Goal: Check status: Check status

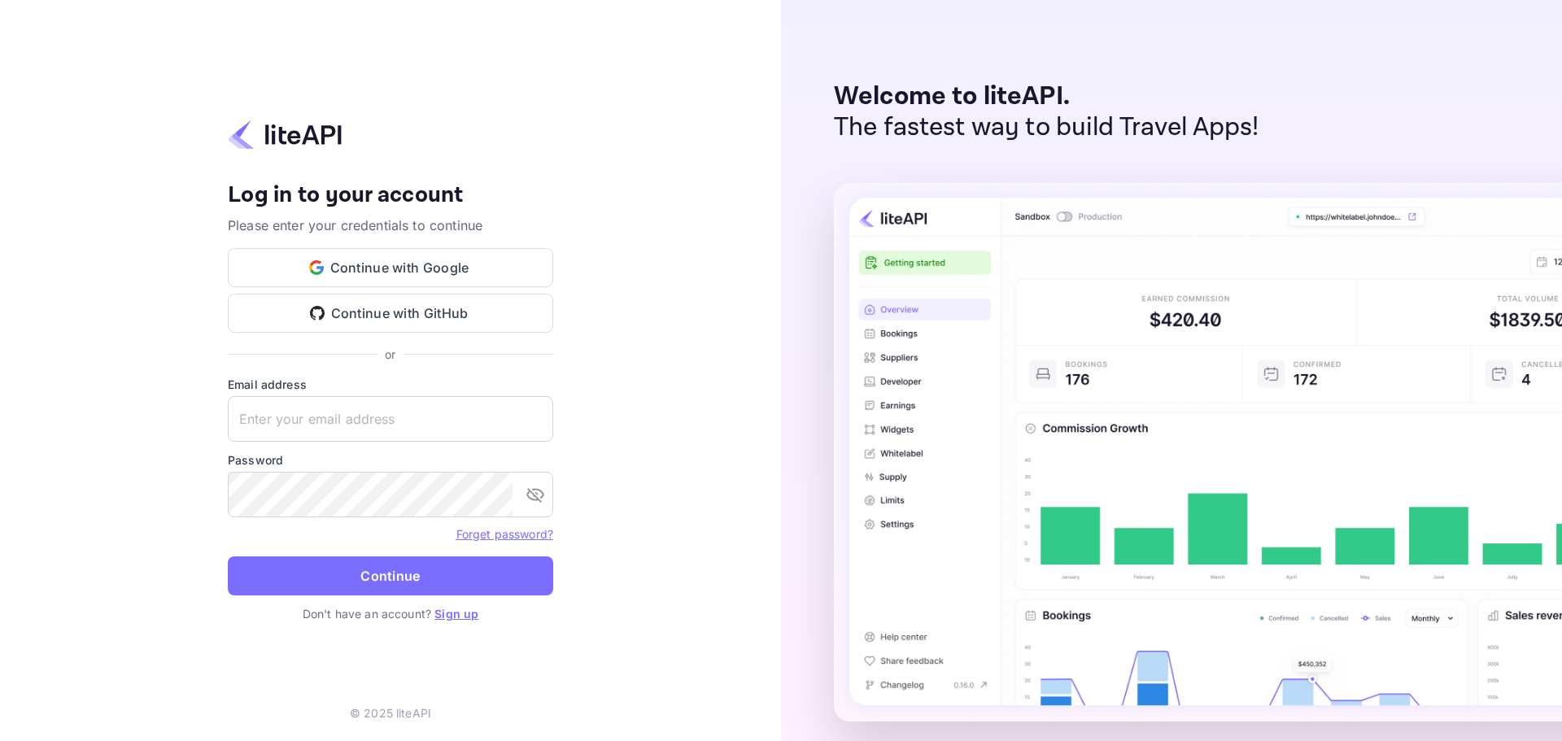
type input "[PERSON_NAME][EMAIL_ADDRESS][DOMAIN_NAME]"
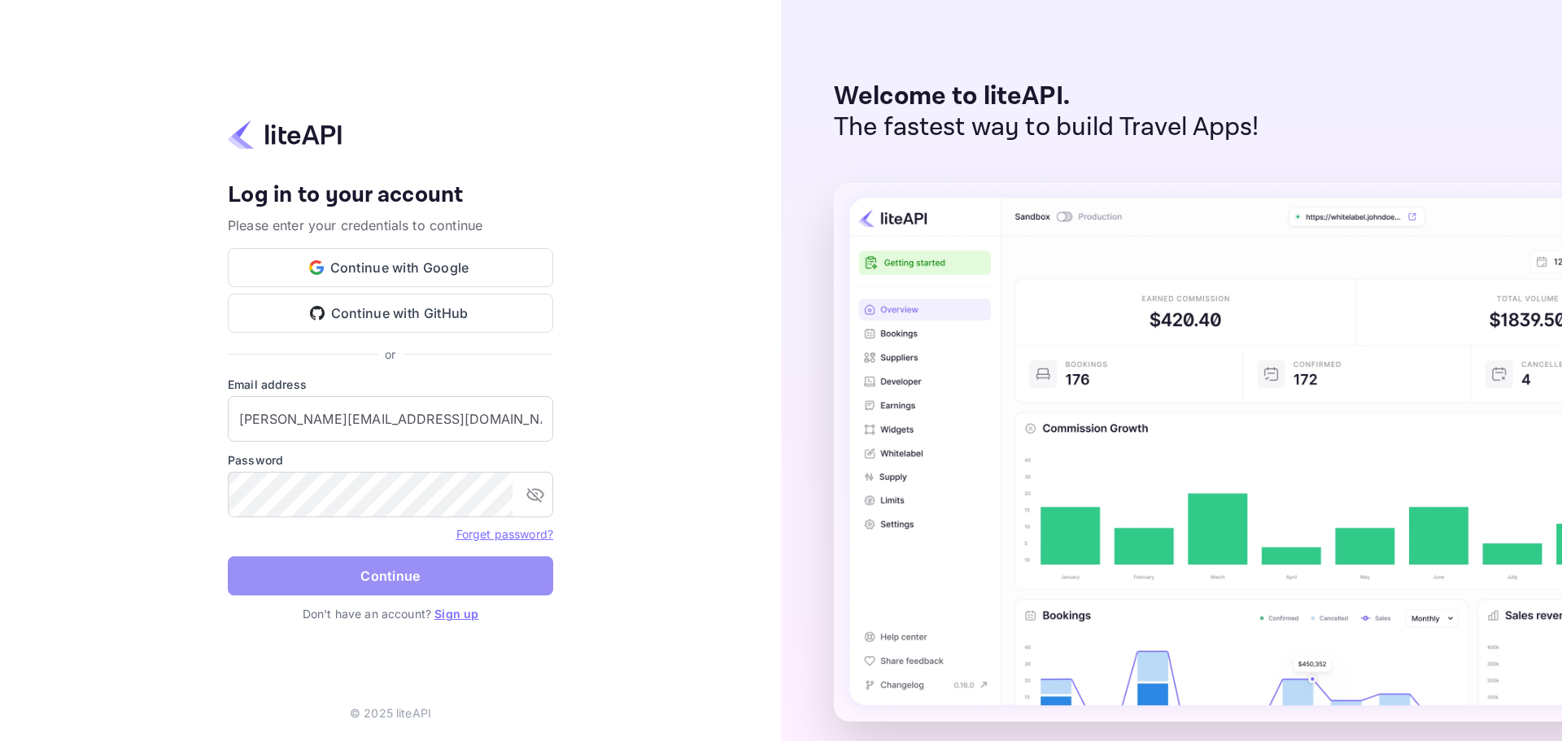
click at [380, 582] on button "Continue" at bounding box center [390, 575] width 325 height 39
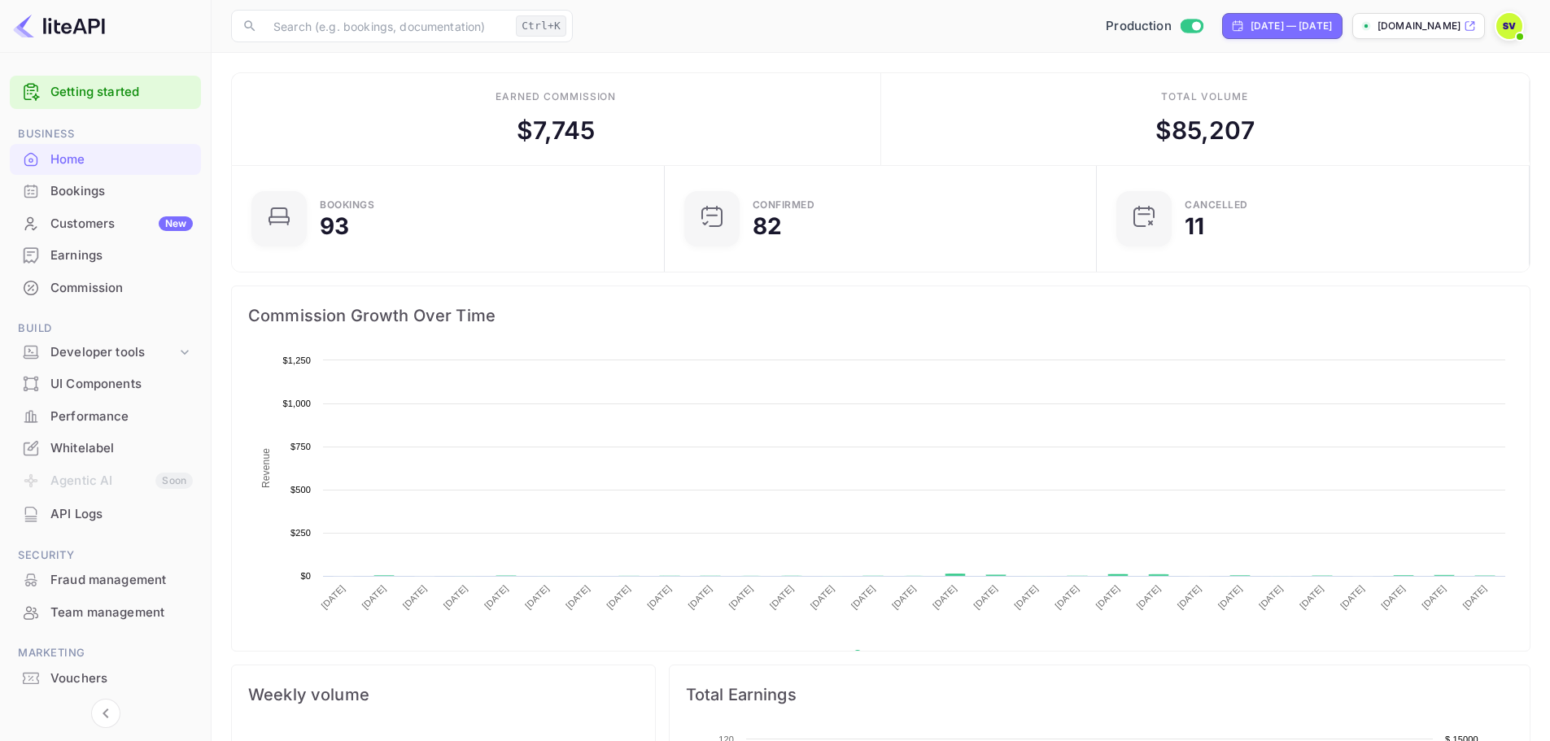
scroll to position [252, 410]
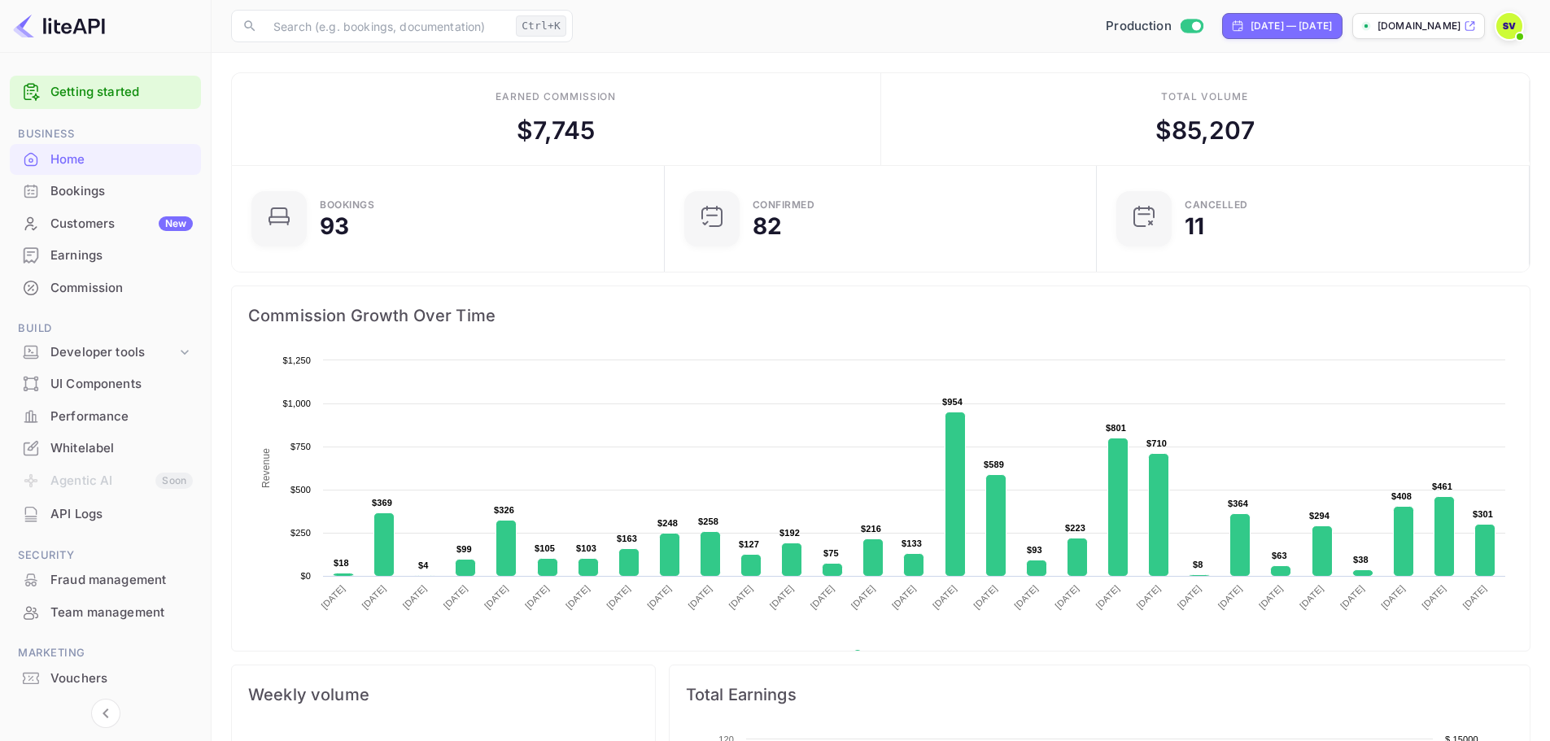
click at [94, 227] on div "Customers New" at bounding box center [121, 224] width 142 height 19
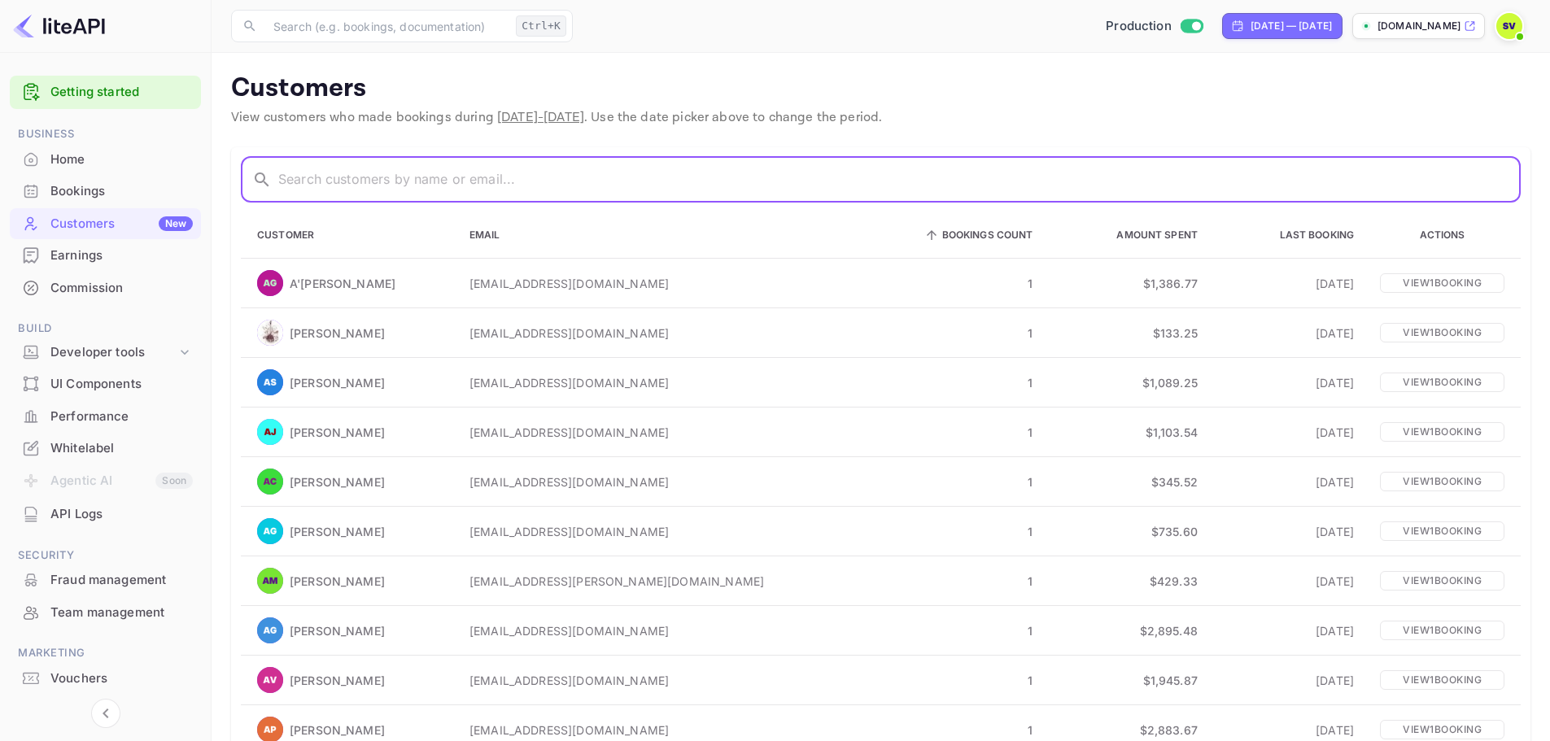
click at [373, 180] on input "text" at bounding box center [899, 180] width 1242 height 46
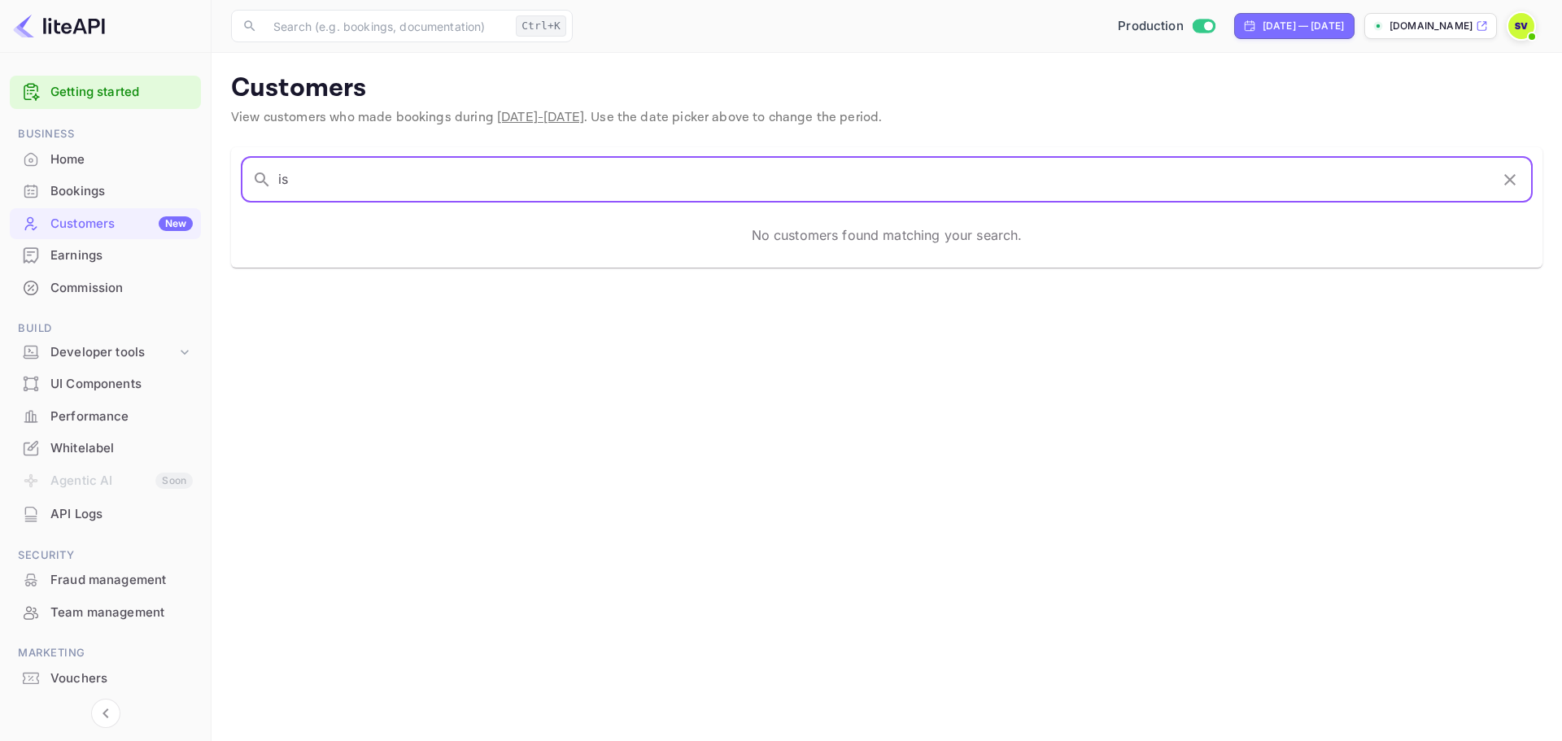
type input "i"
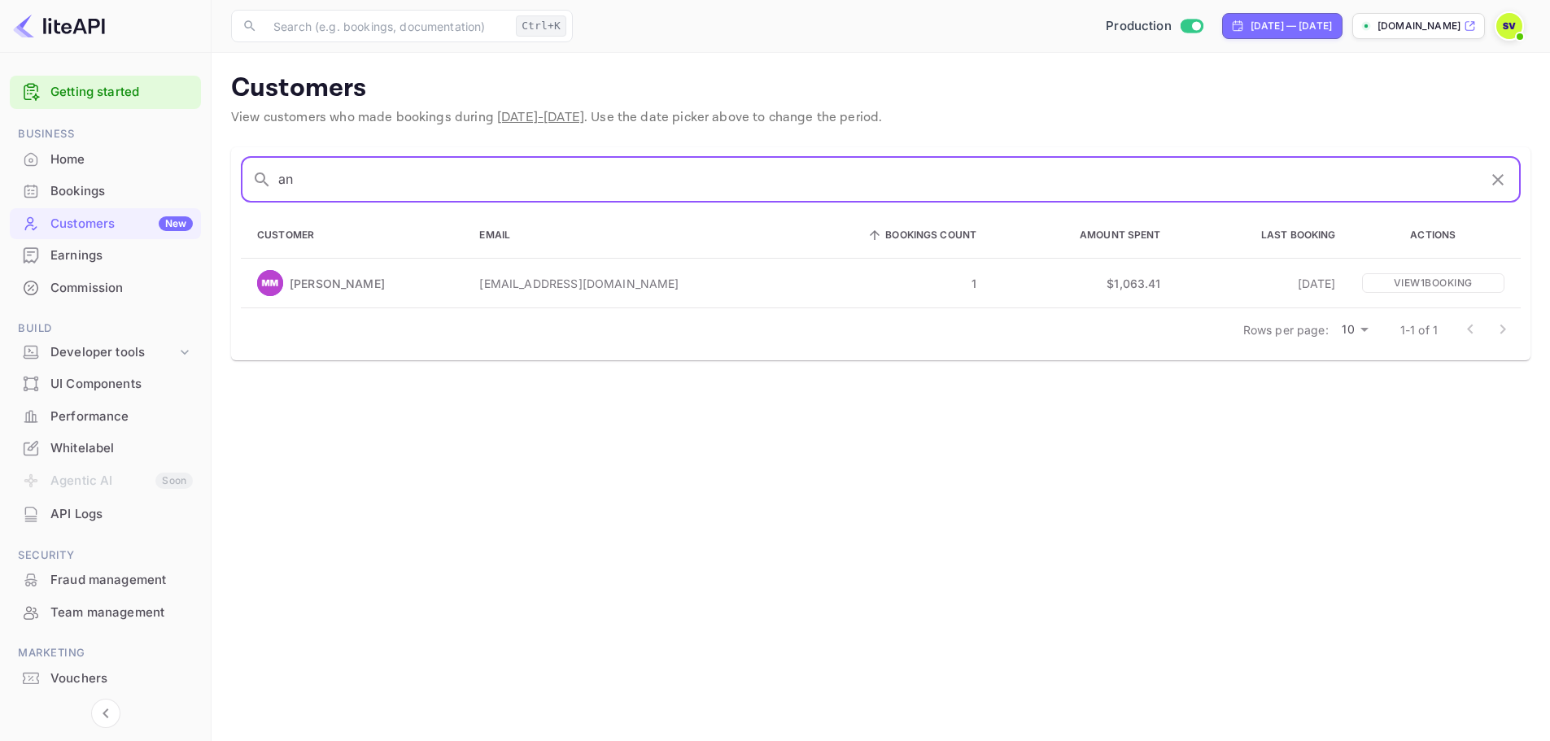
type input "a"
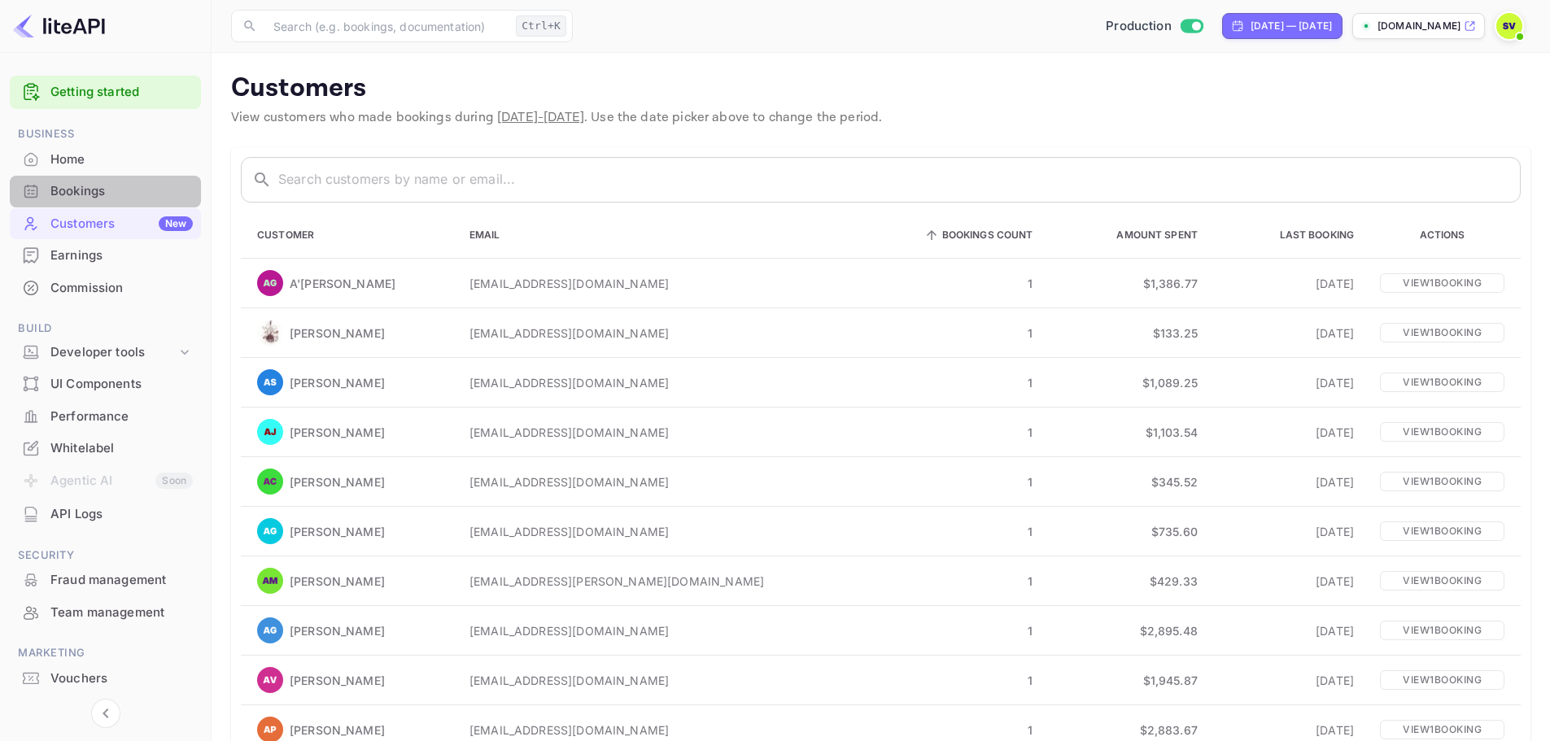
click at [72, 195] on div "Bookings" at bounding box center [121, 191] width 142 height 19
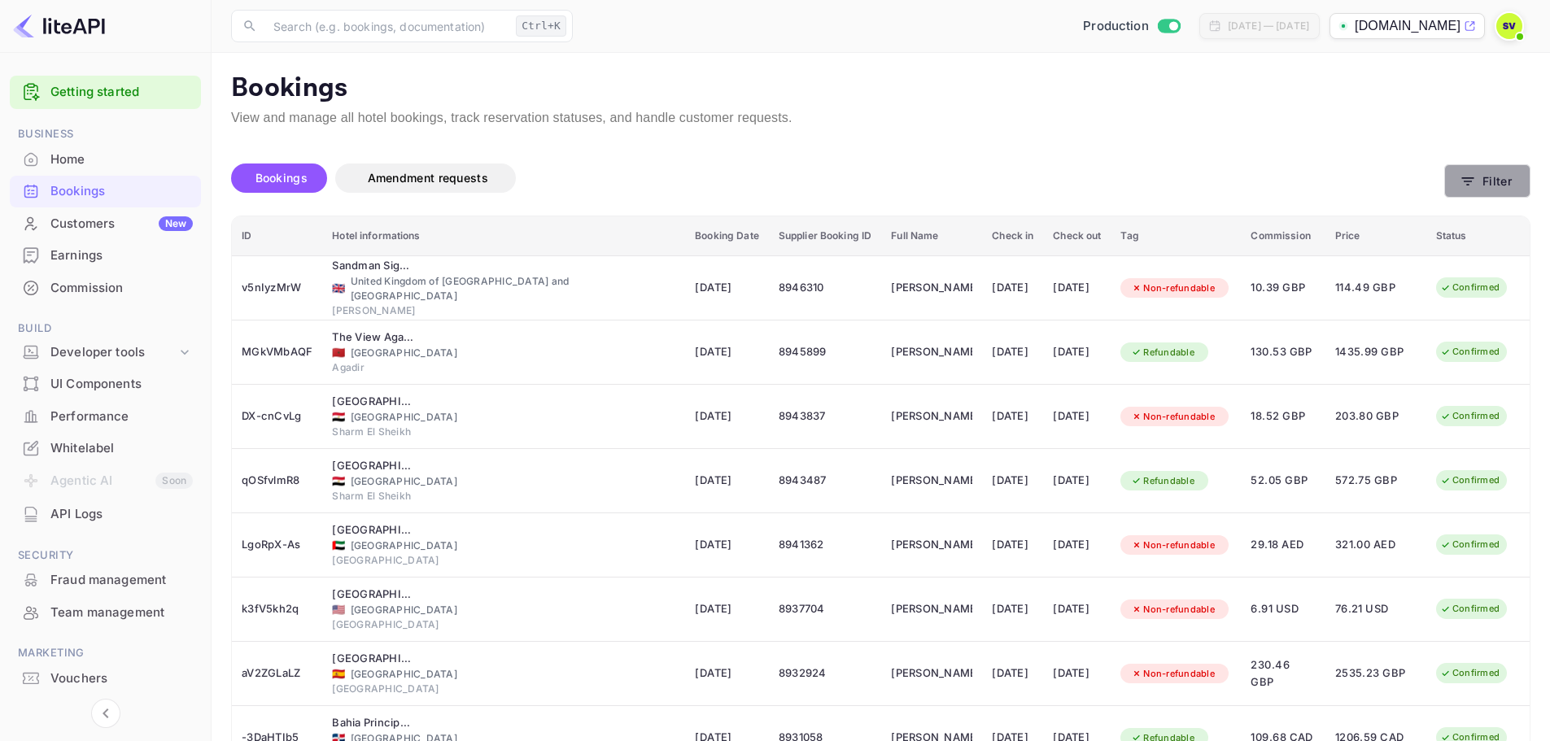
click at [1483, 178] on button "Filter" at bounding box center [1487, 180] width 86 height 33
click at [1502, 183] on button "Filter" at bounding box center [1487, 180] width 86 height 33
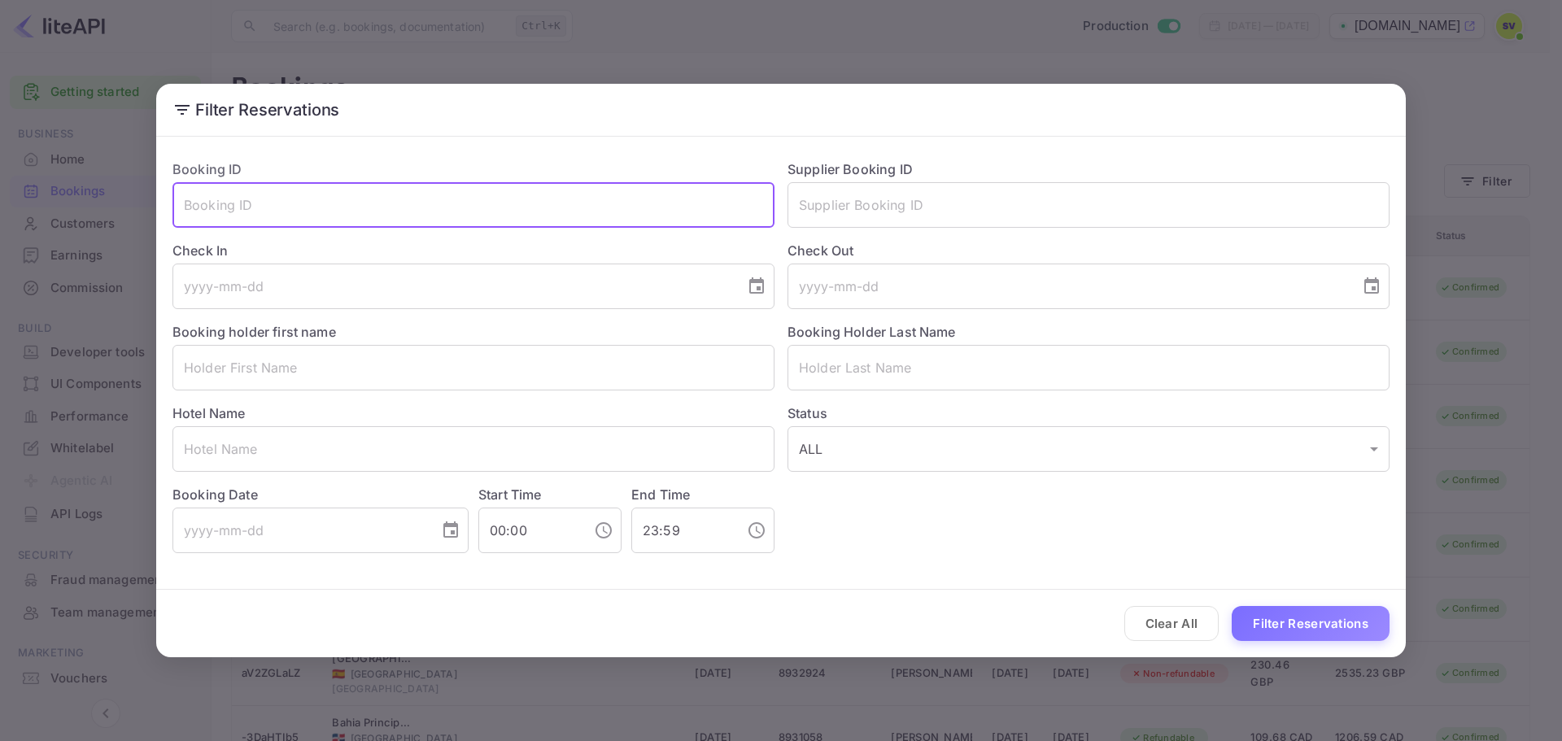
click at [260, 212] on input "text" at bounding box center [473, 205] width 602 height 46
paste input "6698956"
type input "6698956"
click at [1232, 606] on button "Filter Reservations" at bounding box center [1311, 623] width 158 height 35
